Goal: Information Seeking & Learning: Learn about a topic

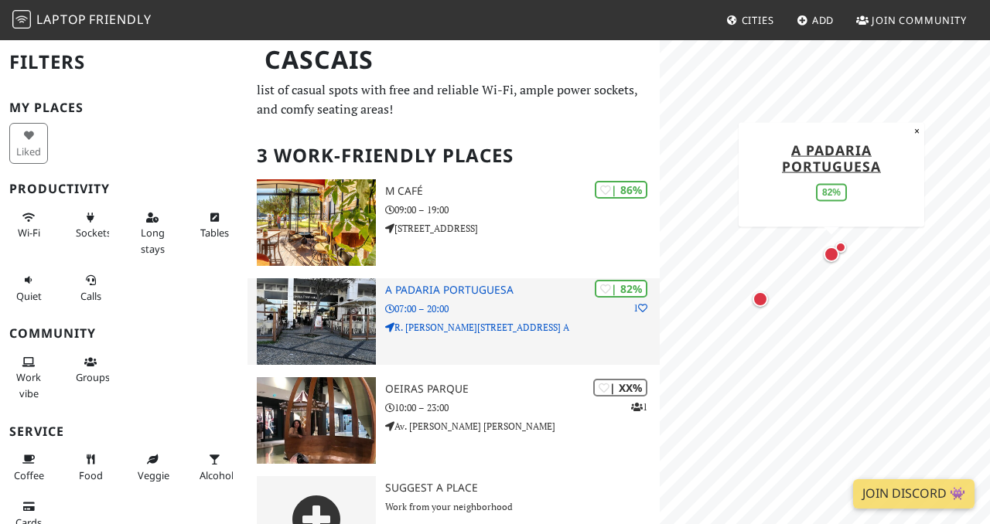
scroll to position [25, 0]
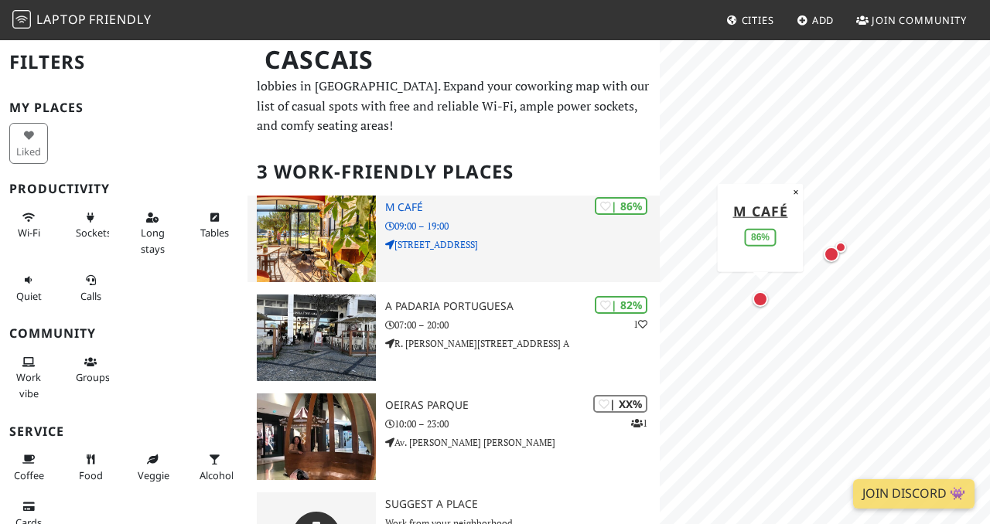
click at [518, 152] on h2 "3 Work-Friendly Places" at bounding box center [454, 172] width 394 height 47
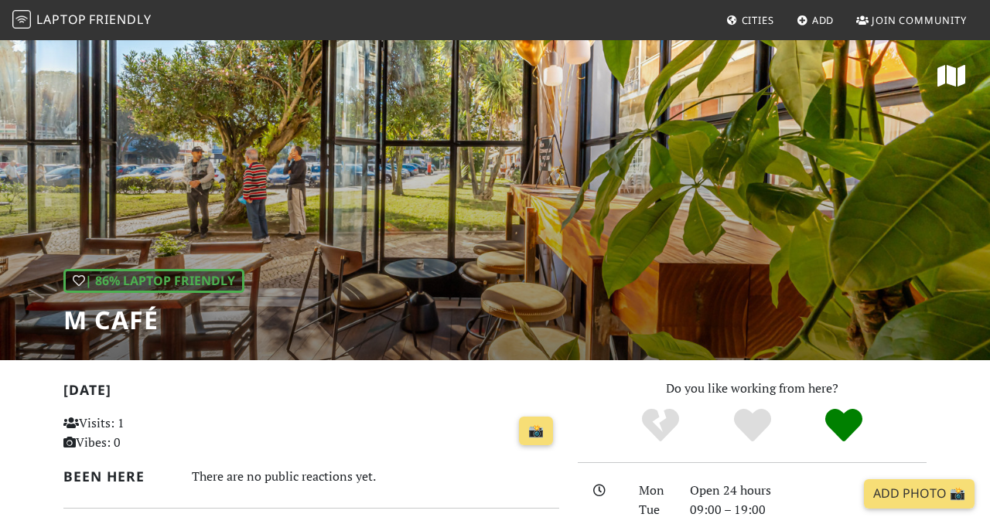
click at [594, 159] on div "| 86% Laptop Friendly M Café" at bounding box center [495, 200] width 990 height 322
click at [120, 332] on h1 "M Café" at bounding box center [153, 320] width 181 height 29
click at [121, 329] on h1 "M Café" at bounding box center [153, 320] width 181 height 29
click at [125, 299] on div "| 86% Laptop Friendly M Café" at bounding box center [153, 302] width 181 height 67
